Goal: Navigation & Orientation: Find specific page/section

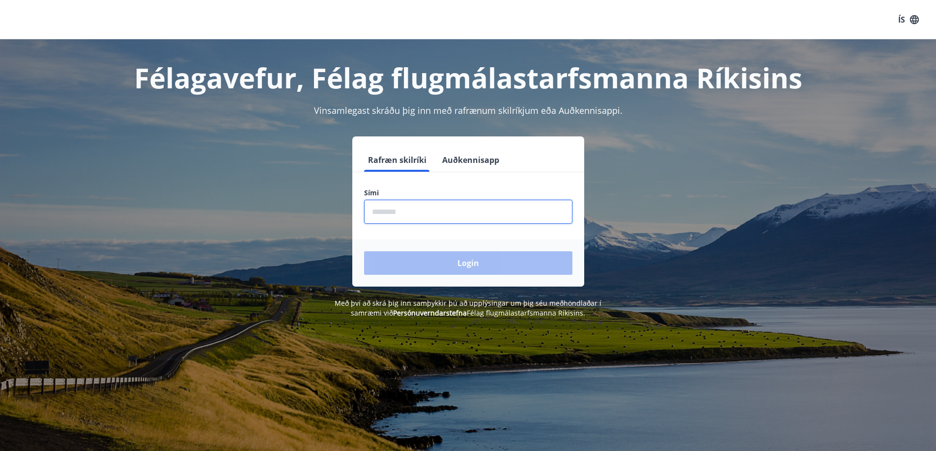
click at [403, 212] on input "phone" at bounding box center [468, 212] width 208 height 24
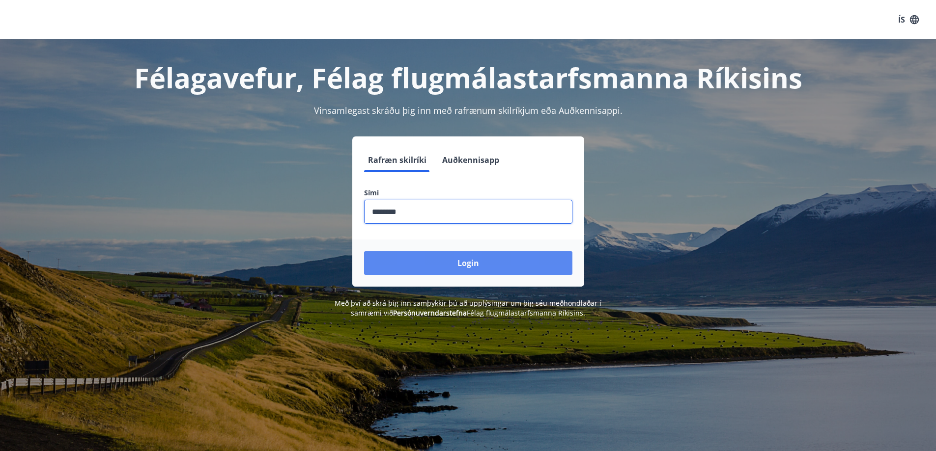
type input "********"
click at [470, 268] on button "Login" at bounding box center [468, 263] width 208 height 24
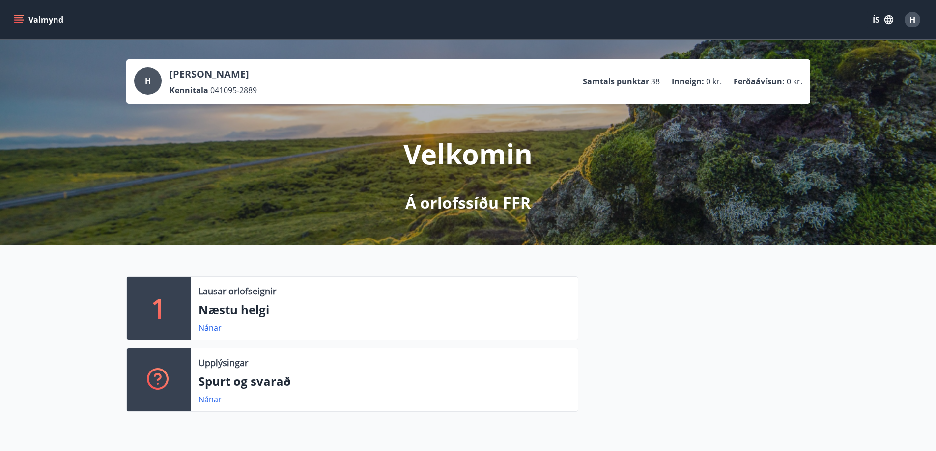
click at [48, 27] on button "Valmynd" at bounding box center [40, 20] width 56 height 18
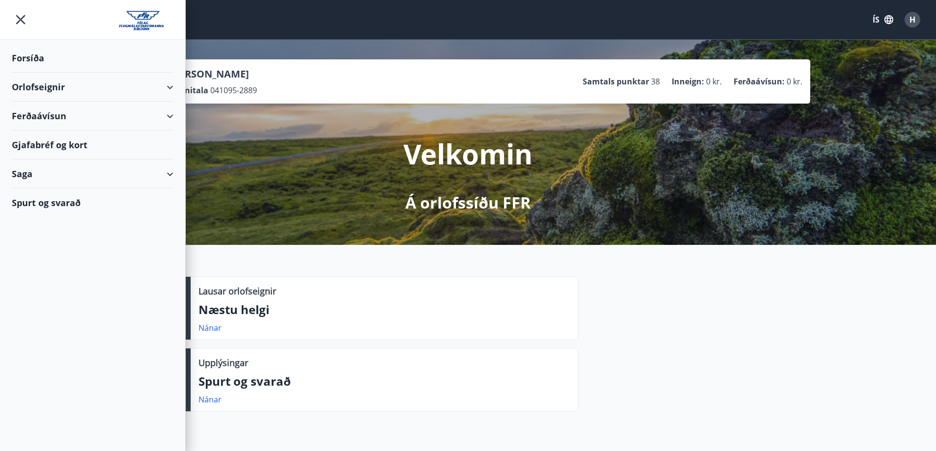
click at [77, 119] on div "Ferðaávísun" at bounding box center [93, 116] width 162 height 29
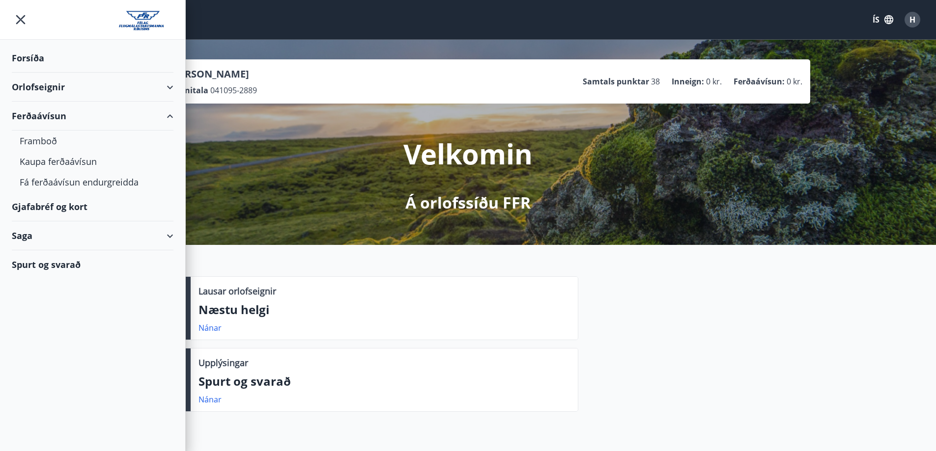
click at [71, 210] on div "Gjafabréf og kort" at bounding box center [93, 207] width 162 height 29
